Goal: Transaction & Acquisition: Obtain resource

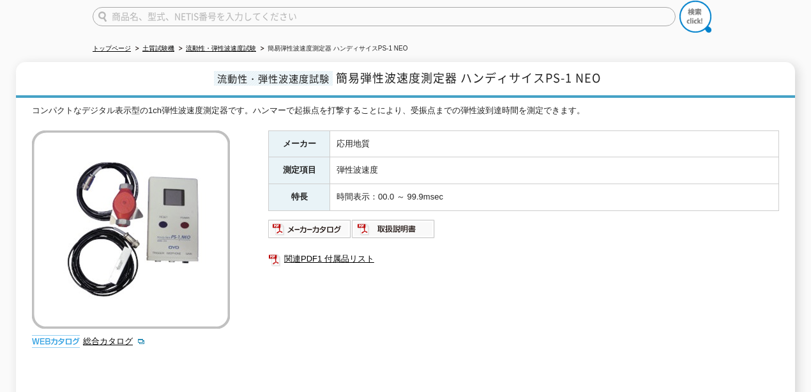
scroll to position [114, 0]
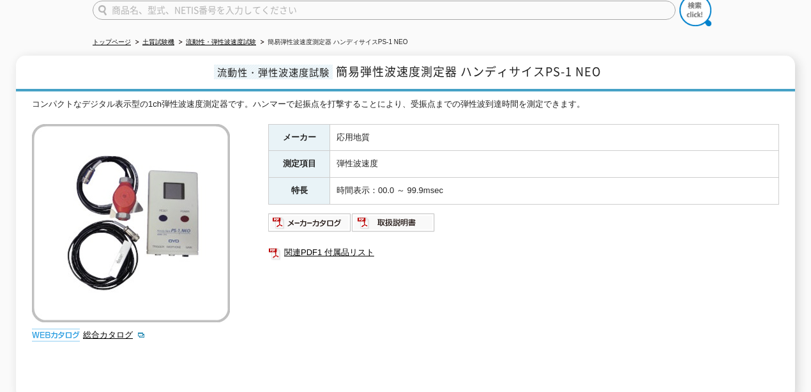
drag, startPoint x: 433, startPoint y: 120, endPoint x: 401, endPoint y: 118, distance: 32.0
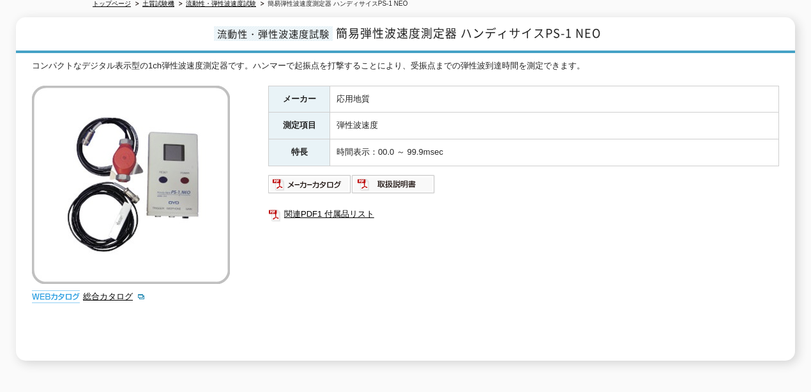
scroll to position [170, 0]
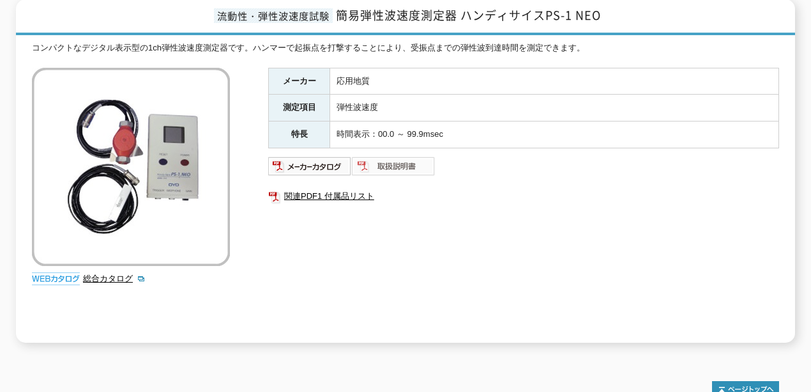
click at [375, 160] on img at bounding box center [394, 166] width 84 height 20
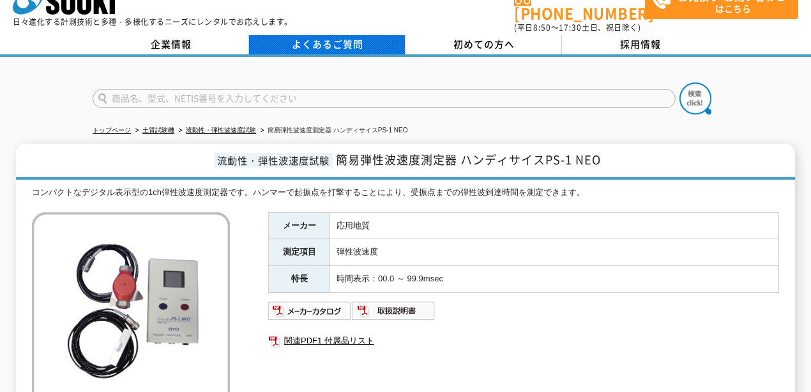
scroll to position [0, 0]
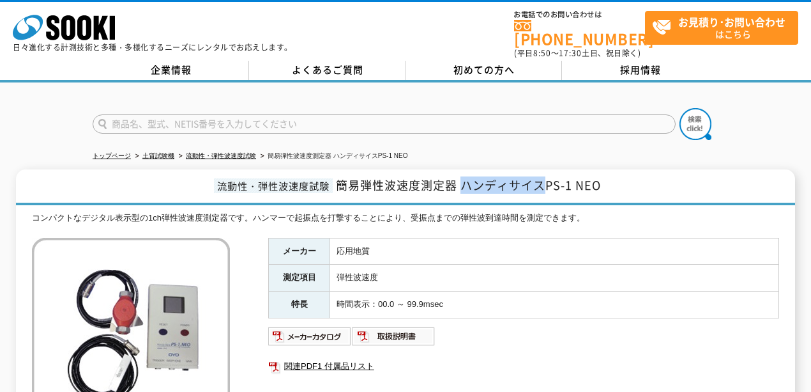
drag, startPoint x: 467, startPoint y: 178, endPoint x: 548, endPoint y: 178, distance: 81.1
click at [548, 178] on span "簡易弾性波速度測定器 ハンディサイスPS-1 NEO" at bounding box center [468, 184] width 265 height 17
copy span "ハンディサイス"
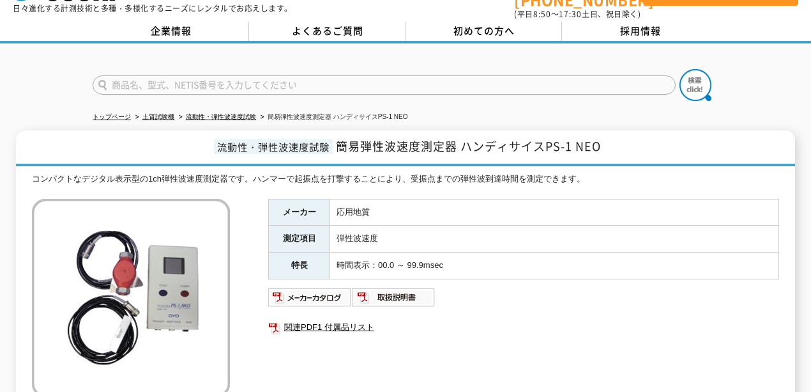
scroll to position [170, 0]
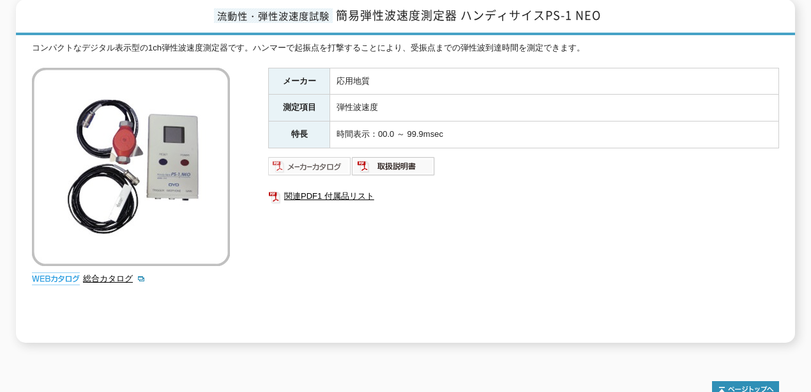
click at [327, 157] on img at bounding box center [310, 166] width 84 height 20
